Goal: Information Seeking & Learning: Learn about a topic

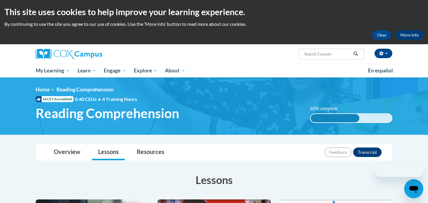
click at [422, 167] on div at bounding box center [392, 170] width 62 height 13
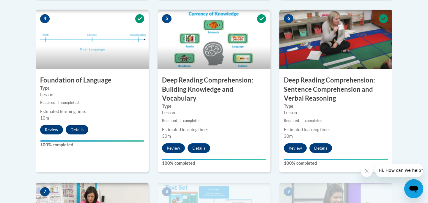
scroll to position [336, 0]
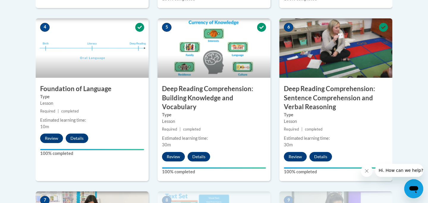
click at [353, 61] on img at bounding box center [335, 47] width 113 height 59
click at [339, 38] on img at bounding box center [335, 47] width 113 height 59
click at [418, 63] on body "This site uses cookies to help improve your learning experience. By continuing …" at bounding box center [214, 153] width 428 height 979
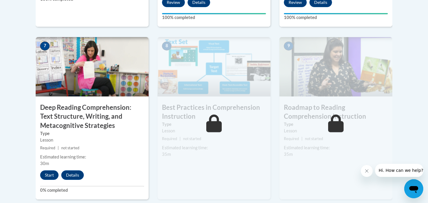
scroll to position [502, 0]
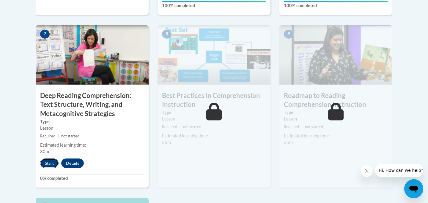
click at [50, 161] on button "Start" at bounding box center [49, 164] width 18 height 10
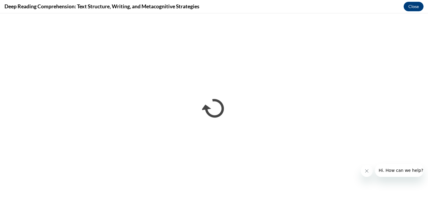
scroll to position [0, 0]
click at [427, 71] on iframe "</div></body> </html>" at bounding box center [214, 108] width 428 height 190
